Goal: Task Accomplishment & Management: Complete application form

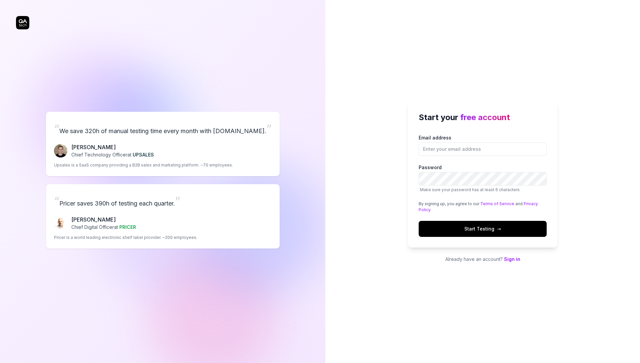
click at [370, 129] on div "Start your free account Email address Password Make sure your password has at l…" at bounding box center [482, 181] width 315 height 363
click at [342, 116] on div "Start your free account Email address Password Make sure your password has at l…" at bounding box center [482, 181] width 315 height 363
click at [489, 151] on input "Email address" at bounding box center [483, 148] width 128 height 13
type input "chris.Stryjewski+09.22@qa.tech"
click at [372, 161] on div "Start your free account Email address chris.Stryjewski+09.22@qa.tech Password M…" at bounding box center [482, 181] width 315 height 363
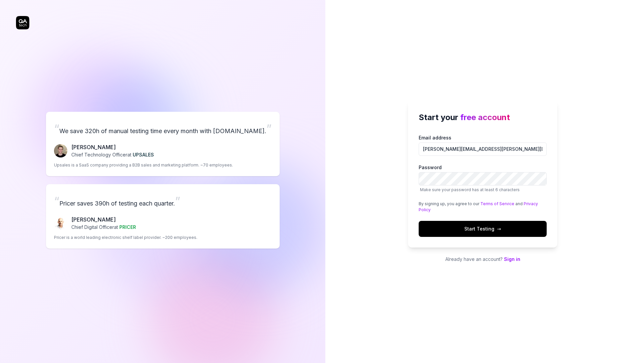
click at [474, 224] on button "Start Testing →" at bounding box center [483, 229] width 128 height 16
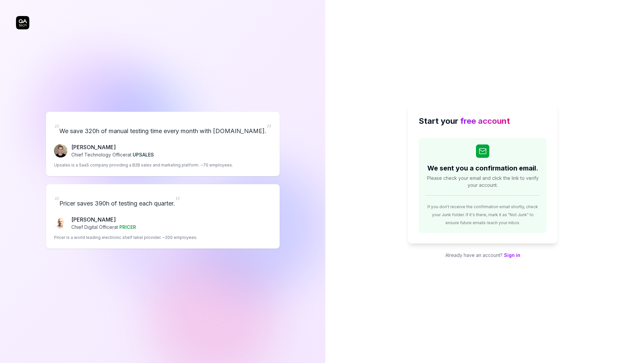
click at [510, 45] on div "Start your free account We sent you a confirmation email. Please check your ema…" at bounding box center [482, 181] width 315 height 363
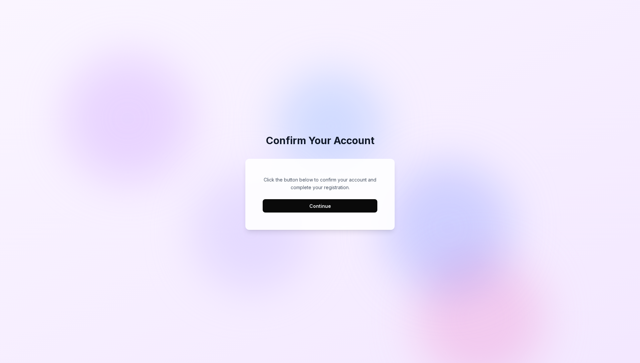
click at [350, 208] on button "Continue" at bounding box center [320, 205] width 115 height 13
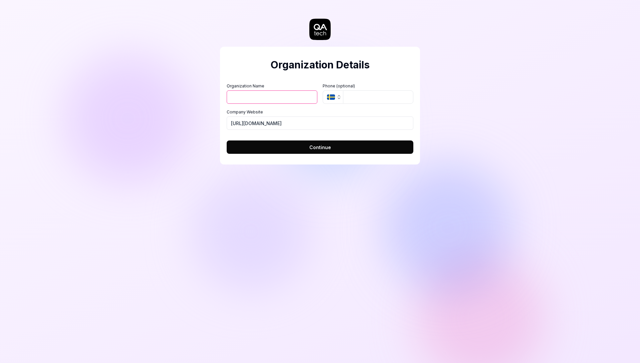
click at [252, 96] on input "Organization Name" at bounding box center [272, 96] width 91 height 13
type input "Test"
click at [185, 112] on div "Organization Details Organization Name Test Organization Logo (Square minimum 2…" at bounding box center [320, 181] width 640 height 363
click at [320, 151] on button "Continue" at bounding box center [320, 146] width 187 height 13
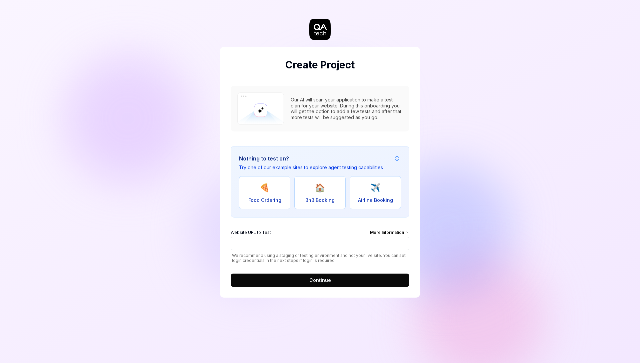
click at [252, 186] on button "🍕 Food Ordering" at bounding box center [264, 192] width 51 height 33
type input "[URL][DOMAIN_NAME]"
click at [345, 278] on button "Continue" at bounding box center [320, 279] width 179 height 13
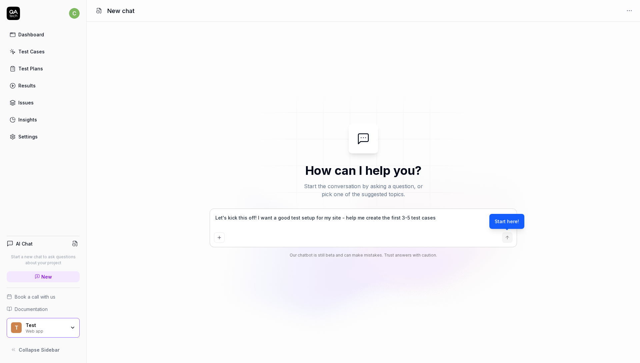
click at [185, 89] on div "How can I help you? Start the conversation by asking a question, or pick one of…" at bounding box center [364, 192] width 554 height 341
click at [41, 33] on div "Dashboard" at bounding box center [31, 34] width 26 height 7
type textarea "*"
type textarea "fLet's kick this off! I want a good test setup for my site - help me create the…"
type textarea "*"
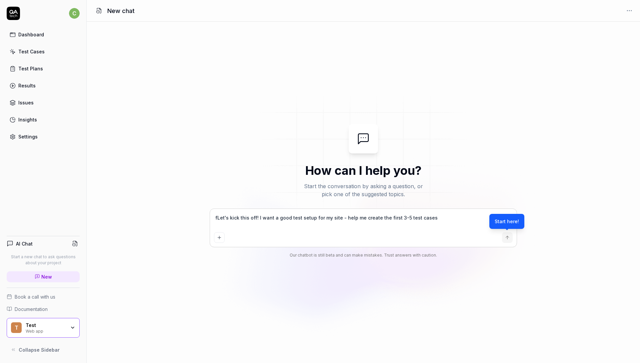
type textarea "faLet's kick this off! I want a good test setup for my site - help me create th…"
type textarea "*"
type textarea "fasLet's kick this off! I want a good test setup for my site - help me create t…"
type textarea "*"
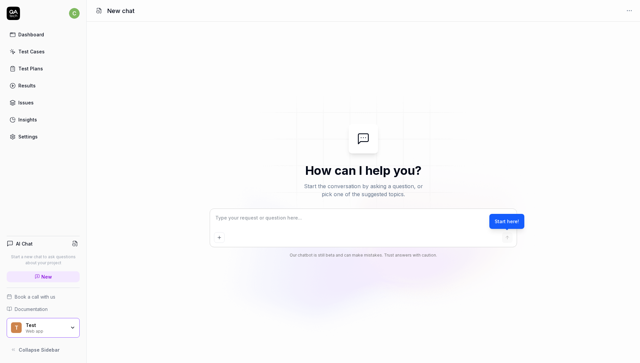
type textarea "fasLet's kick this off! I want a good test setup for my site - help me create t…"
type textarea "*"
type textarea "a"
type textarea "*"
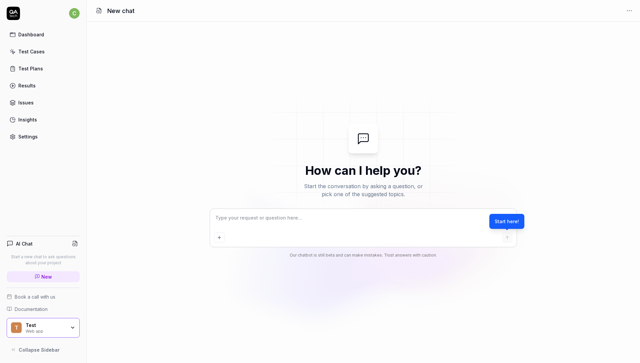
click at [497, 65] on div "How can I help you? Start the conversation by asking a question, or pick one of…" at bounding box center [364, 192] width 554 height 341
type textarea "*"
